Goal: Transaction & Acquisition: Book appointment/travel/reservation

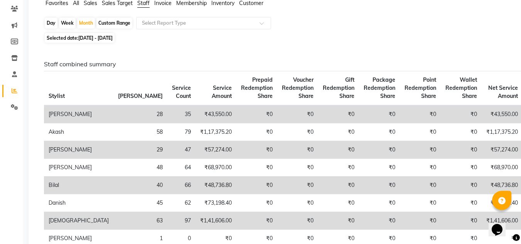
scroll to position [77, 0]
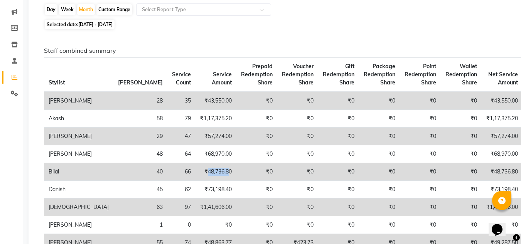
drag, startPoint x: 144, startPoint y: 179, endPoint x: 168, endPoint y: 179, distance: 23.9
click at [196, 179] on td "₹48,736.80" at bounding box center [216, 172] width 41 height 18
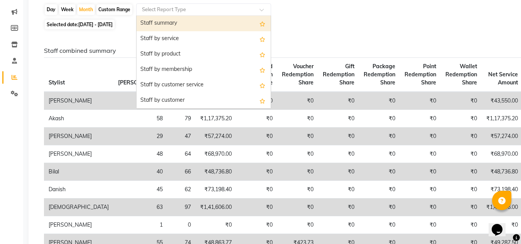
click at [271, 13] on div "Select Report Type" at bounding box center [203, 9] width 135 height 12
click at [363, 22] on div "Selected date: [DATE] - [DATE]" at bounding box center [277, 24] width 467 height 8
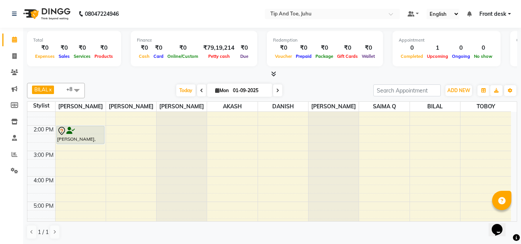
scroll to position [184, 0]
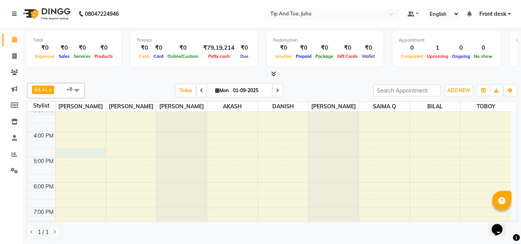
click at [77, 149] on div "8:00 AM 9:00 AM 10:00 AM 11:00 AM 12:00 PM 1:00 PM 2:00 PM 3:00 PM 4:00 PM 5:00…" at bounding box center [269, 93] width 484 height 330
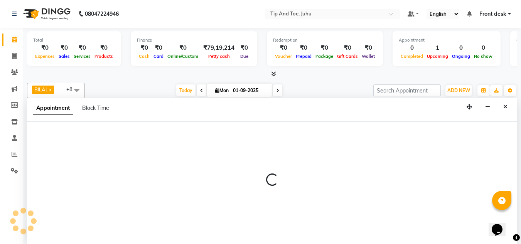
scroll to position [0, 0]
select select "37331"
select select "1005"
select select "tentative"
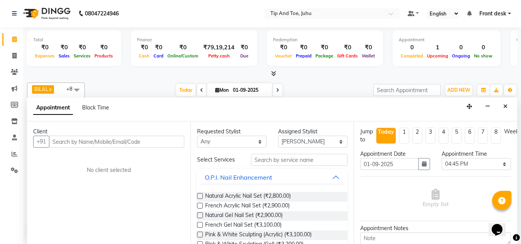
click at [118, 142] on input "text" at bounding box center [116, 142] width 135 height 12
click at [121, 143] on input "text" at bounding box center [116, 142] width 135 height 12
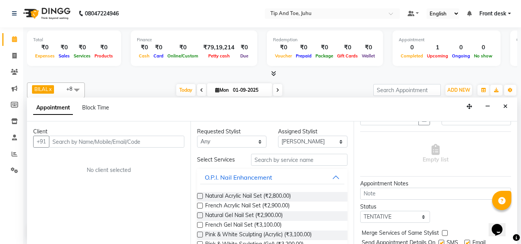
scroll to position [46, 0]
click at [115, 139] on input "text" at bounding box center [116, 142] width 135 height 12
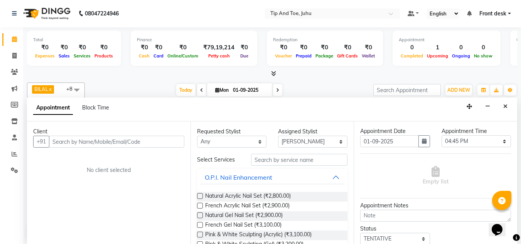
scroll to position [54, 0]
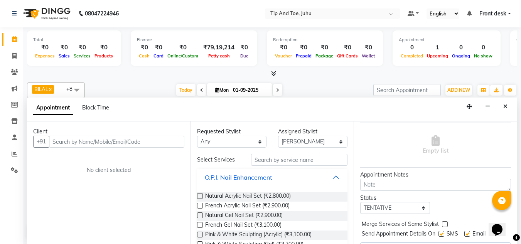
click at [121, 147] on input "text" at bounding box center [116, 142] width 135 height 12
click at [125, 142] on input "text" at bounding box center [116, 142] width 135 height 12
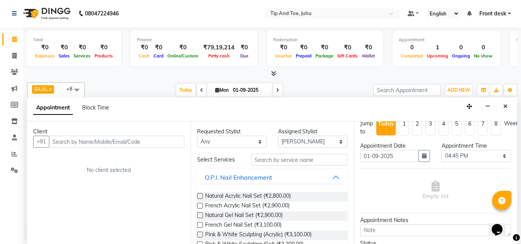
scroll to position [0, 0]
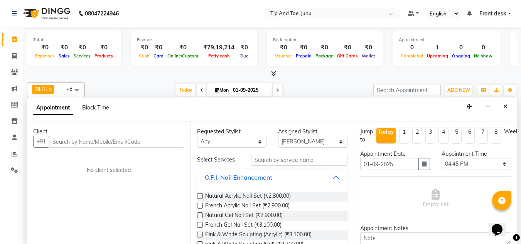
click at [129, 144] on input "text" at bounding box center [116, 142] width 135 height 12
click at [121, 149] on div "Client +91 No client selected" at bounding box center [109, 182] width 164 height 123
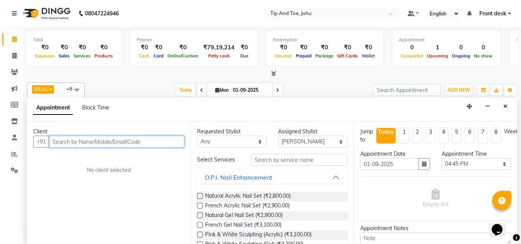
click at [124, 142] on input "text" at bounding box center [116, 142] width 135 height 12
click at [138, 146] on input "text" at bounding box center [116, 142] width 135 height 12
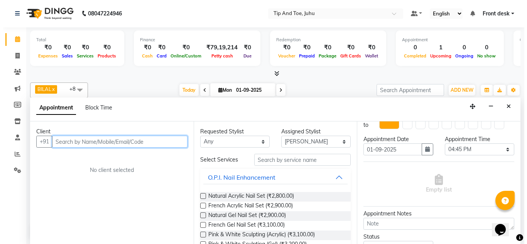
scroll to position [6, 0]
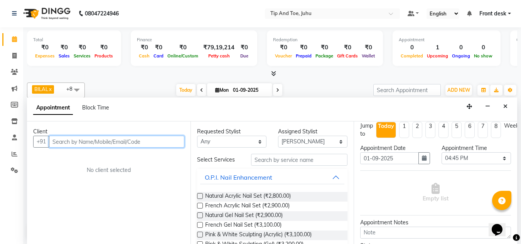
click at [139, 143] on input "text" at bounding box center [116, 142] width 135 height 12
type input "8655143627"
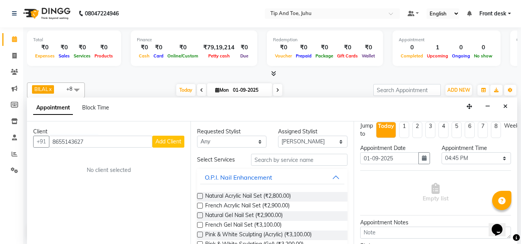
click at [180, 143] on span "Add Client" at bounding box center [168, 141] width 26 height 7
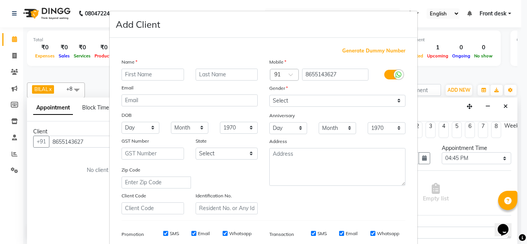
click at [156, 71] on input "text" at bounding box center [152, 75] width 62 height 12
type input "prachi"
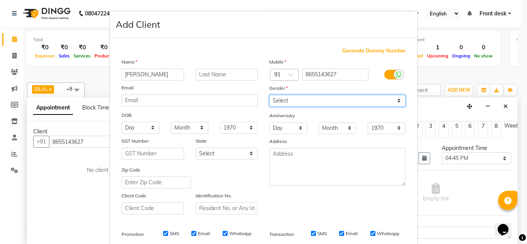
click at [321, 98] on select "Select Male Female Other Prefer Not To Say" at bounding box center [337, 101] width 136 height 12
select select "female"
click at [269, 95] on select "Select Male Female Other Prefer Not To Say" at bounding box center [337, 101] width 136 height 12
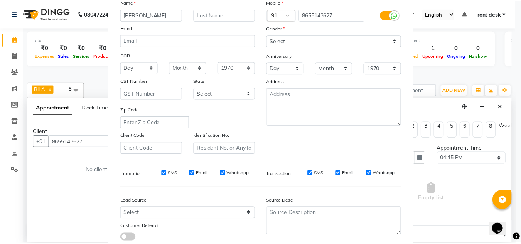
scroll to position [112, 0]
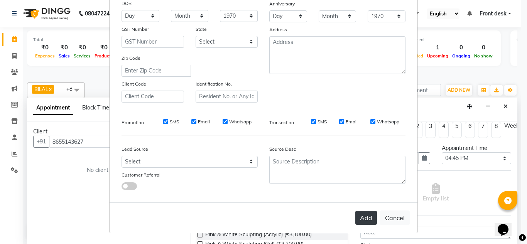
click at [356, 218] on button "Add" at bounding box center [366, 218] width 22 height 14
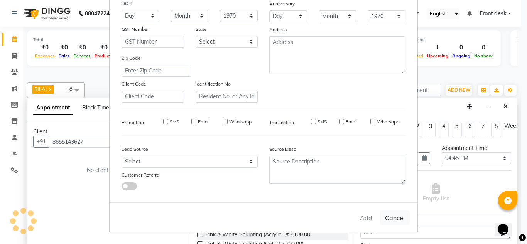
select select
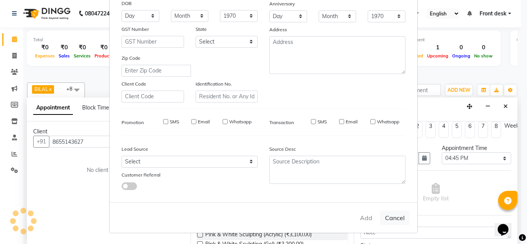
select select
checkbox input "false"
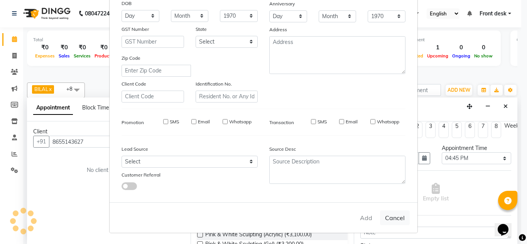
checkbox input "false"
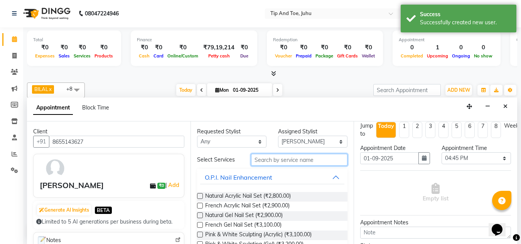
click at [303, 162] on input "text" at bounding box center [299, 160] width 96 height 12
click at [198, 195] on label at bounding box center [200, 196] width 6 height 6
click at [198, 195] on input "checkbox" at bounding box center [199, 196] width 5 height 5
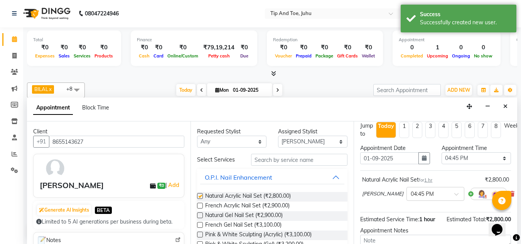
checkbox input "false"
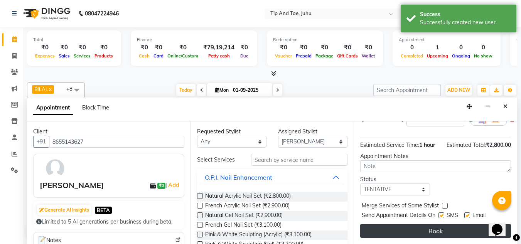
click at [436, 227] on button "Book" at bounding box center [435, 231] width 151 height 14
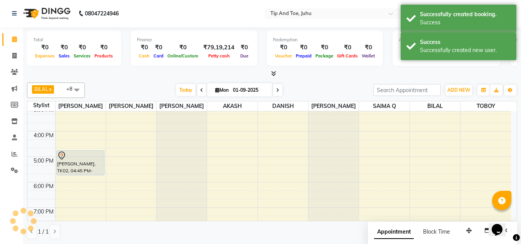
scroll to position [0, 0]
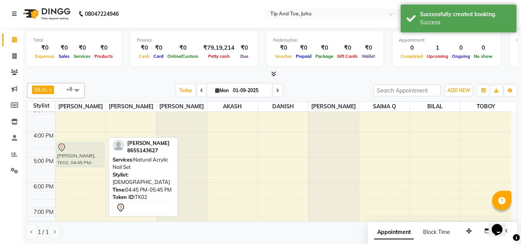
click at [71, 149] on div "PAYAL, TK01, 02:00 PM-02:45 PM, Russian Lashes Extension prachi, TK02, 04:45 PM…" at bounding box center [81, 93] width 50 height 330
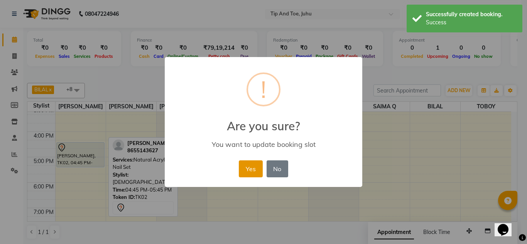
click at [245, 174] on button "Yes" at bounding box center [251, 168] width 24 height 17
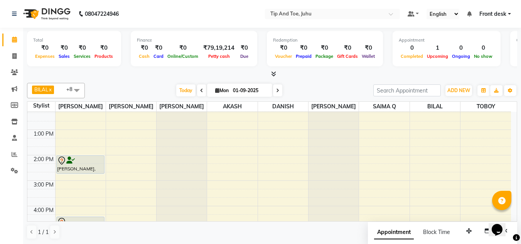
scroll to position [154, 0]
